Goal: Task Accomplishment & Management: Complete application form

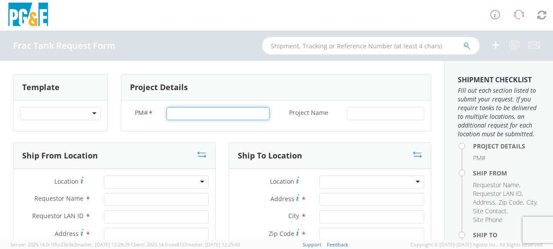
click at [182, 113] on input "PM# *" at bounding box center [218, 113] width 103 height 13
type input "74046566"
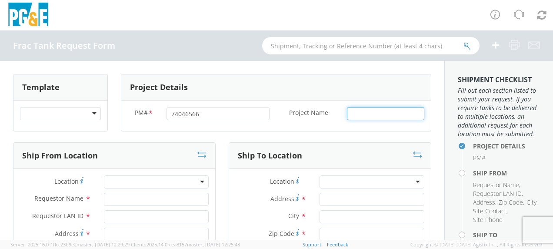
click at [350, 115] on input "Project Name *" at bounding box center [385, 113] width 77 height 13
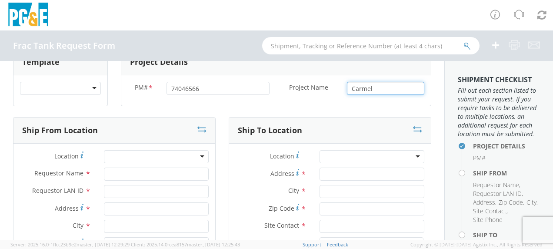
scroll to position [43, 0]
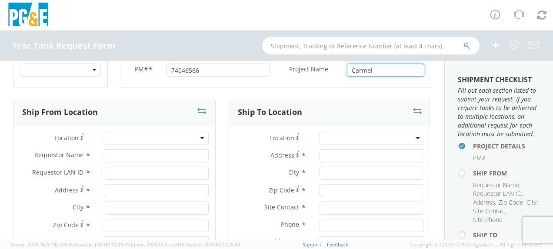
type input "Carmel"
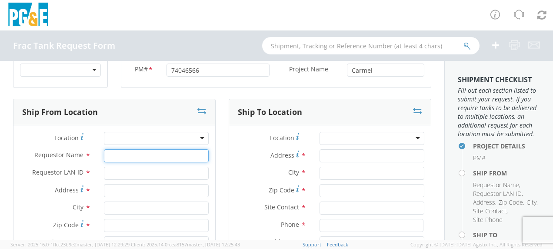
click at [110, 158] on input "Requestor Name *" at bounding box center [156, 155] width 105 height 13
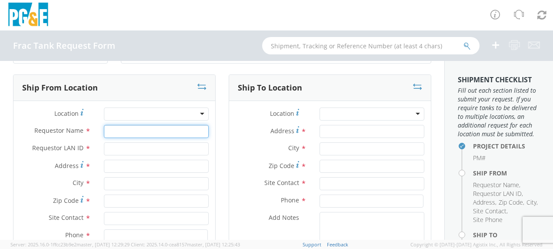
scroll to position [87, 0]
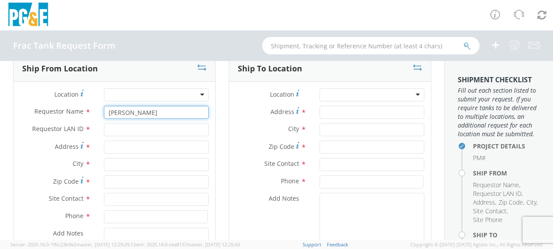
type input "[PERSON_NAME]"
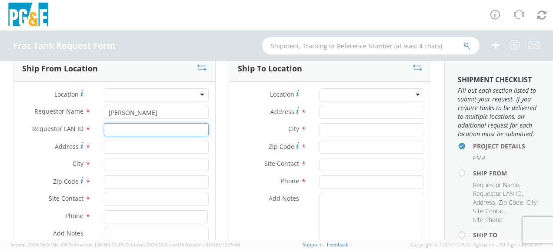
click at [117, 130] on input "Requestor LAN ID *" at bounding box center [156, 129] width 105 height 13
type input "tahj"
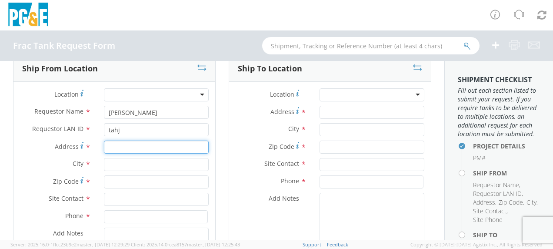
click at [117, 147] on input "Address *" at bounding box center [156, 146] width 105 height 13
type input "[STREET_ADDRESS][PERSON_NAME]"
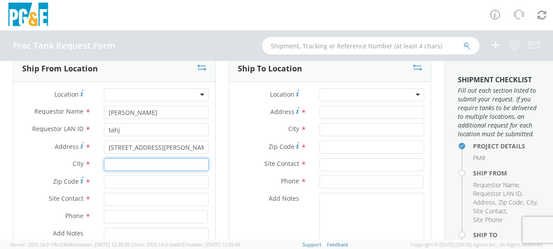
click at [110, 161] on input "text" at bounding box center [156, 164] width 105 height 13
type input "Gustine"
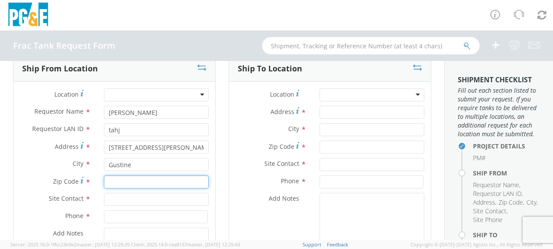
click at [113, 182] on input "Zip Code *" at bounding box center [156, 181] width 105 height 13
type input "95332"
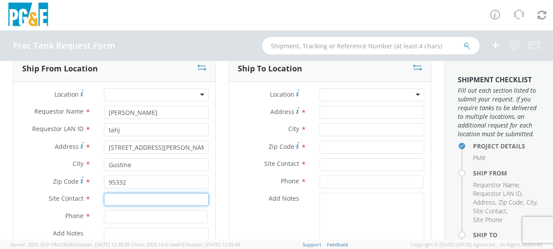
click at [119, 201] on input "text" at bounding box center [156, 199] width 105 height 13
type input "[PERSON_NAME]"
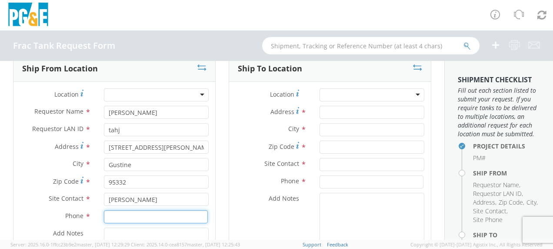
click at [117, 216] on input at bounding box center [156, 216] width 104 height 13
type input "[PHONE_NUMBER]"
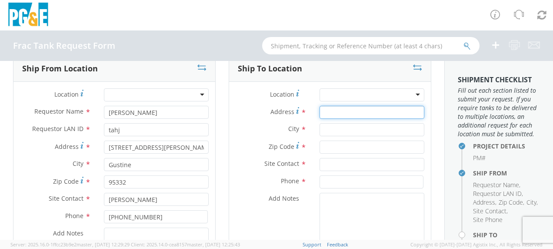
click at [336, 114] on input "Address *" at bounding box center [372, 112] width 105 height 13
type input "[STREET_ADDRESS]"
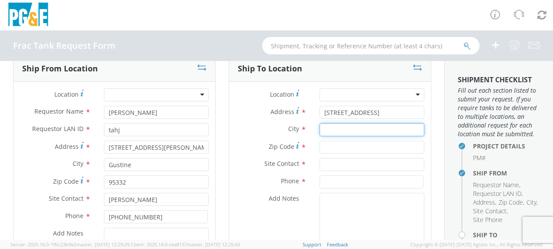
click at [328, 130] on input "text" at bounding box center [372, 129] width 105 height 13
type input "Carmel"
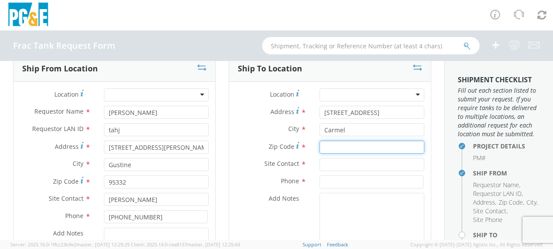
click at [334, 145] on input "Zip Code *" at bounding box center [372, 146] width 105 height 13
type input "93923"
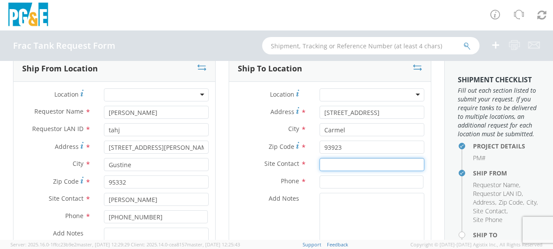
click at [331, 164] on input "text" at bounding box center [372, 164] width 105 height 13
type input "[PERSON_NAME]"
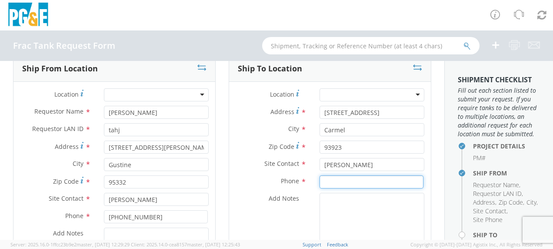
click at [331, 178] on input at bounding box center [372, 181] width 104 height 13
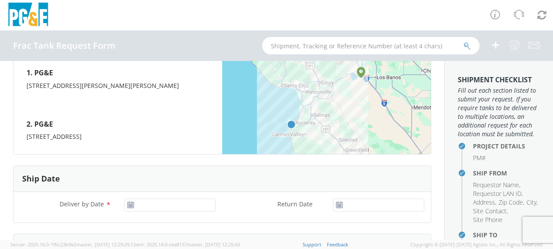
scroll to position [435, 0]
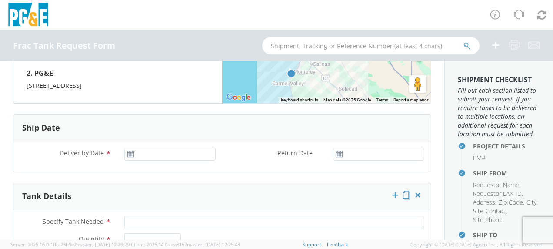
type input "[PHONE_NUMBER]"
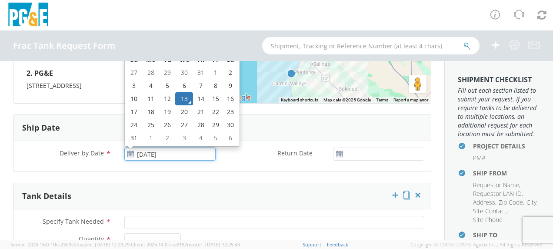
click at [175, 154] on input "[DATE]" at bounding box center [169, 153] width 91 height 13
click at [149, 114] on td "18" at bounding box center [151, 111] width 18 height 13
type input "[DATE]"
click at [149, 115] on div "Ship Date" at bounding box center [222, 128] width 418 height 26
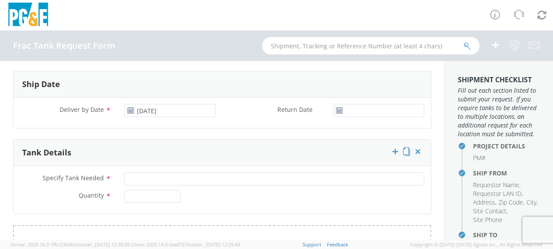
scroll to position [522, 0]
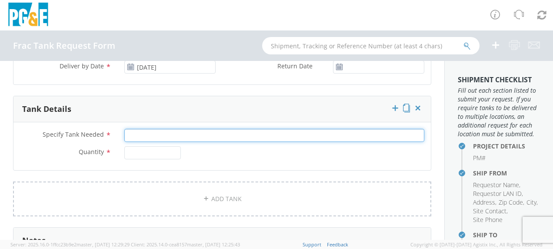
click at [141, 134] on input "Specify Tank Needed *" at bounding box center [274, 135] width 300 height 13
type input "1-10K Single Wall 1-10K Double Wall"
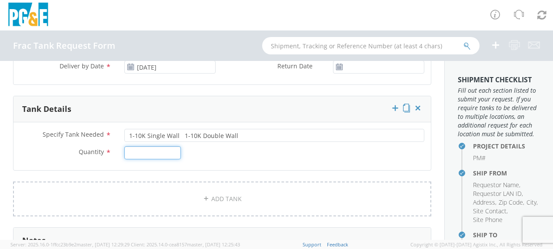
click at [137, 150] on input "Quantity *" at bounding box center [152, 152] width 57 height 13
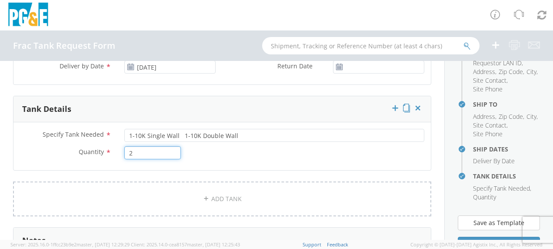
scroll to position [217, 0]
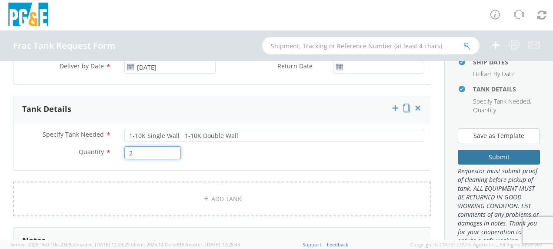
type input "2"
click at [496, 164] on button "Submit" at bounding box center [499, 157] width 82 height 15
